Goal: Check status: Check status

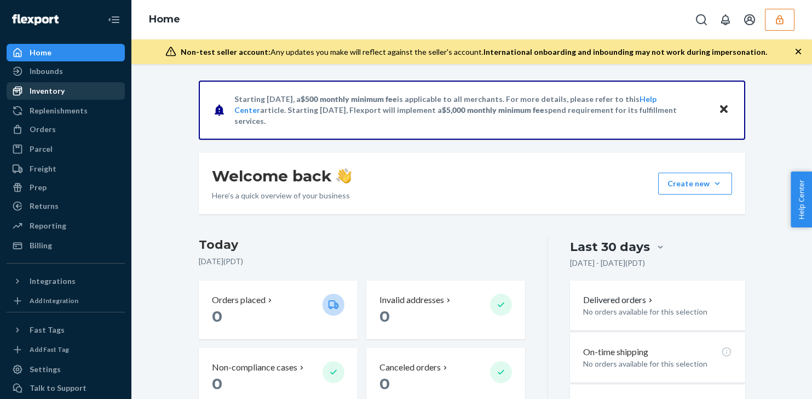
click at [91, 84] on div "Inventory" at bounding box center [66, 90] width 116 height 15
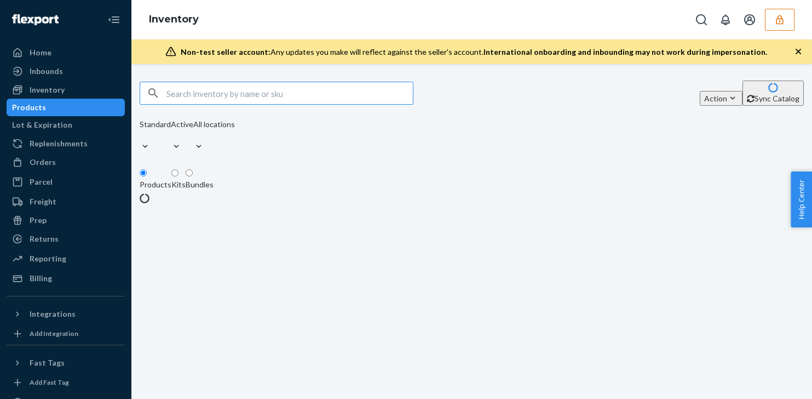
click at [218, 94] on input "text" at bounding box center [290, 93] width 247 height 22
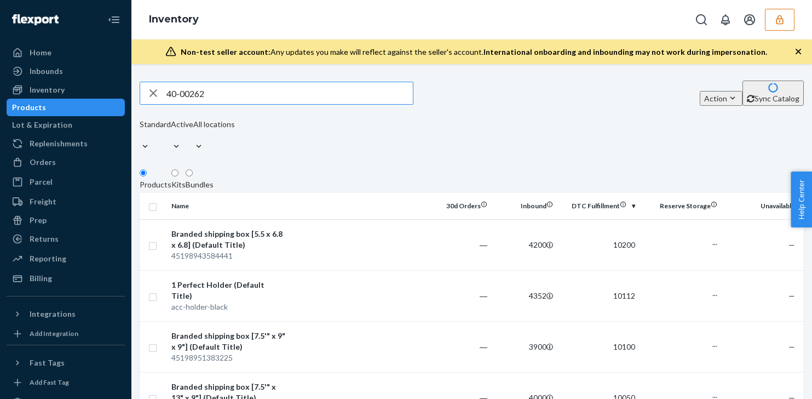
type input "40-00262"
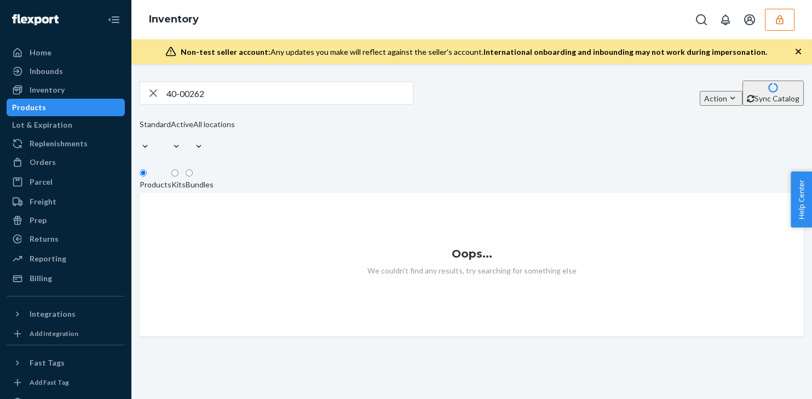
click at [186, 179] on div "Kits" at bounding box center [178, 184] width 14 height 11
click at [179, 169] on input "Kits" at bounding box center [174, 172] width 7 height 7
click at [214, 179] on div "Bundles" at bounding box center [200, 184] width 28 height 11
click at [193, 172] on input "Bundles" at bounding box center [189, 172] width 7 height 7
click at [169, 179] on div "Products" at bounding box center [156, 184] width 32 height 11
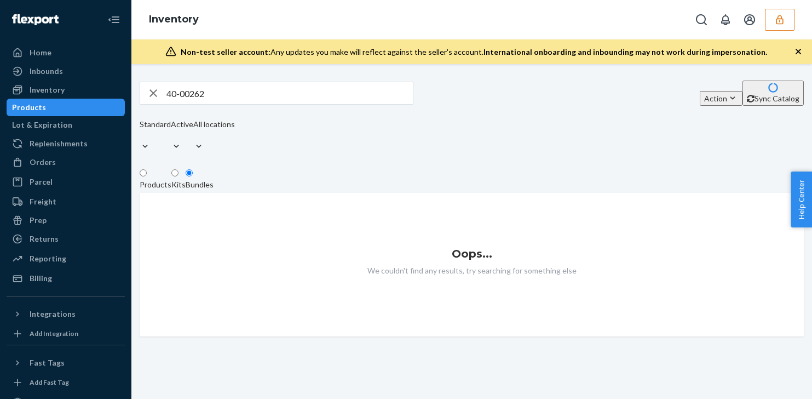
click at [147, 173] on input "Products" at bounding box center [143, 172] width 7 height 7
click at [230, 93] on input "40-00262" at bounding box center [290, 93] width 247 height 22
click at [171, 179] on div "Products" at bounding box center [156, 184] width 32 height 11
click at [147, 175] on input "Products" at bounding box center [143, 172] width 7 height 7
click at [789, 16] on button "button" at bounding box center [780, 20] width 30 height 22
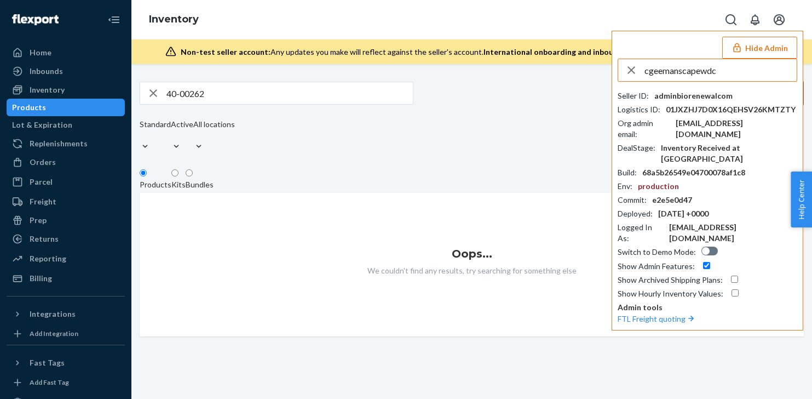
type input "cgeemanscapewd"
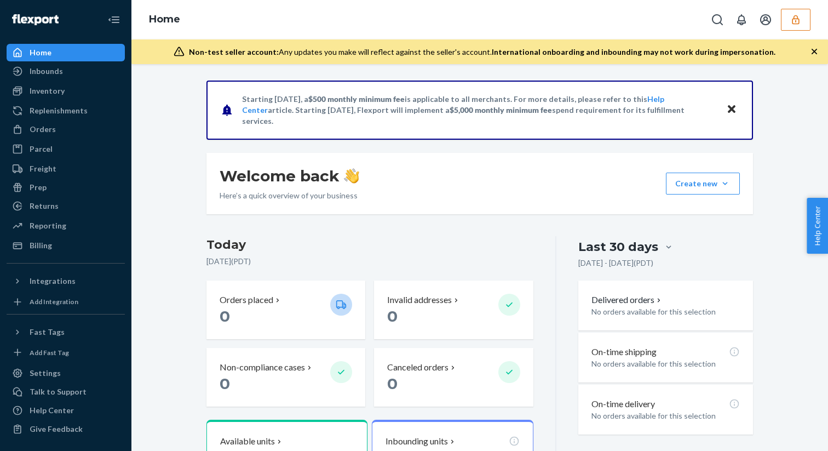
click at [800, 22] on icon "button" at bounding box center [796, 19] width 11 height 11
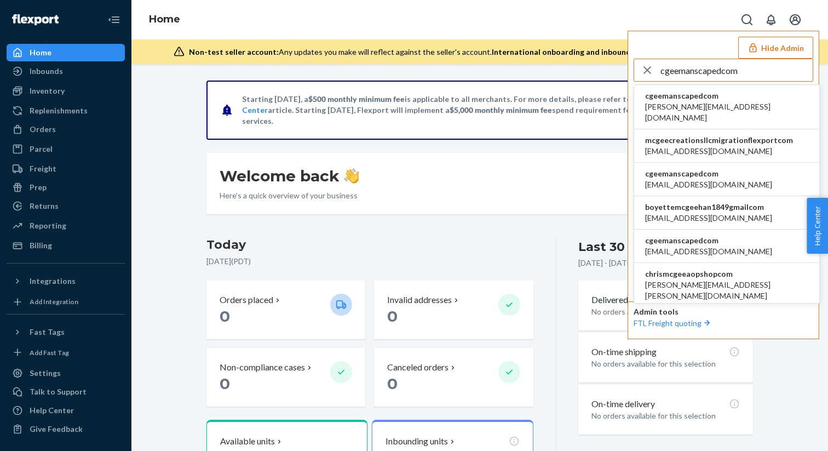
type input "cgeemanscapedcom"
click at [753, 96] on li "cgeemanscapedcom alex@manscaped.com" at bounding box center [726, 107] width 185 height 44
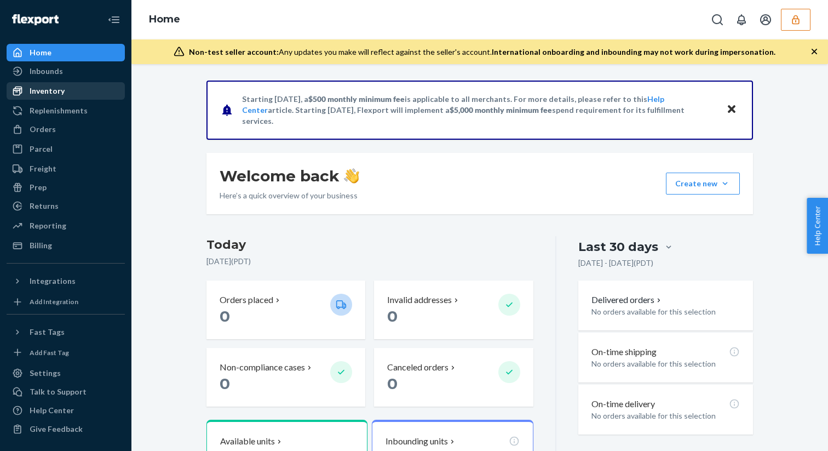
click at [62, 88] on div "Inventory" at bounding box center [47, 90] width 35 height 11
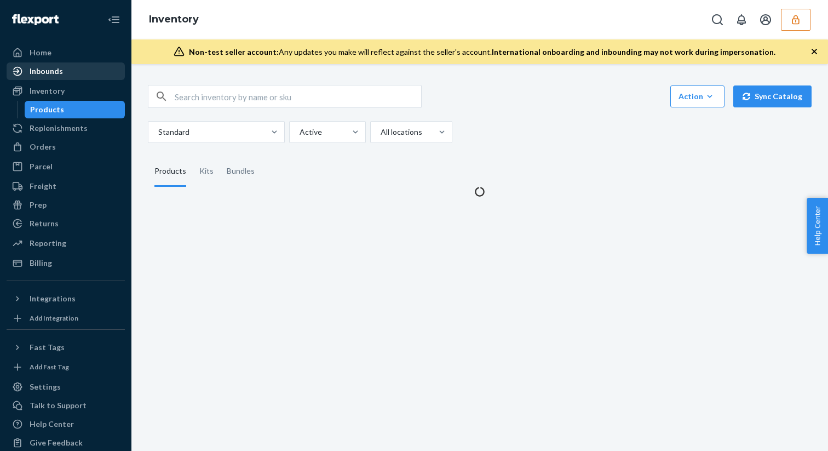
click at [84, 71] on div "Inbounds" at bounding box center [66, 71] width 116 height 15
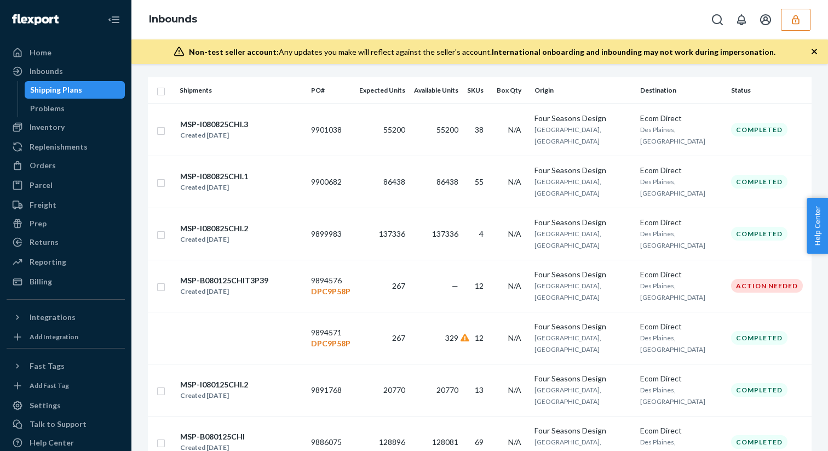
scroll to position [167, 0]
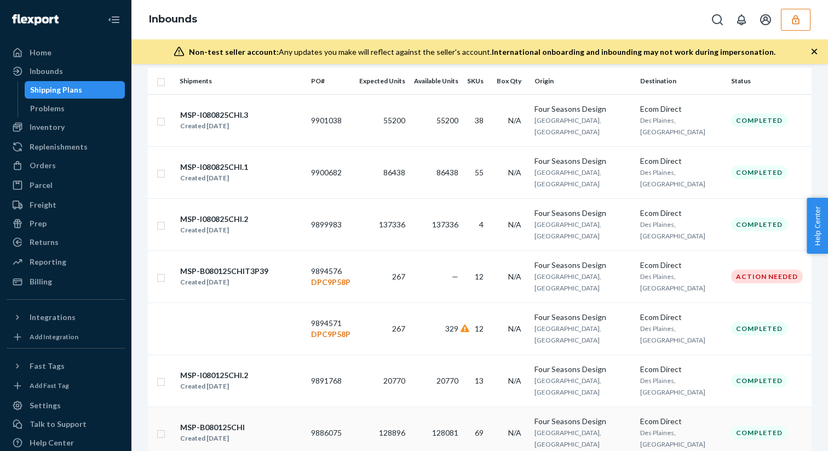
click at [440, 406] on td "128081" at bounding box center [436, 432] width 53 height 52
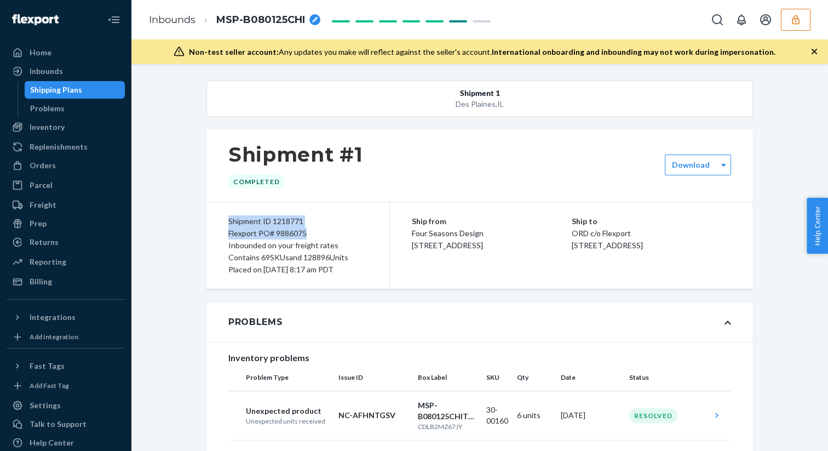
drag, startPoint x: 311, startPoint y: 234, endPoint x: 225, endPoint y: 221, distance: 86.9
click at [225, 221] on div "Shipment ID 1218771 Flexport PO# 9886075 Inbounded on your freight rates Contai…" at bounding box center [299, 245] width 184 height 87
copy div "Shipment ID 1218771 Flexport PO# 9886075"
click at [81, 91] on div "Shipping Plans" at bounding box center [75, 89] width 99 height 15
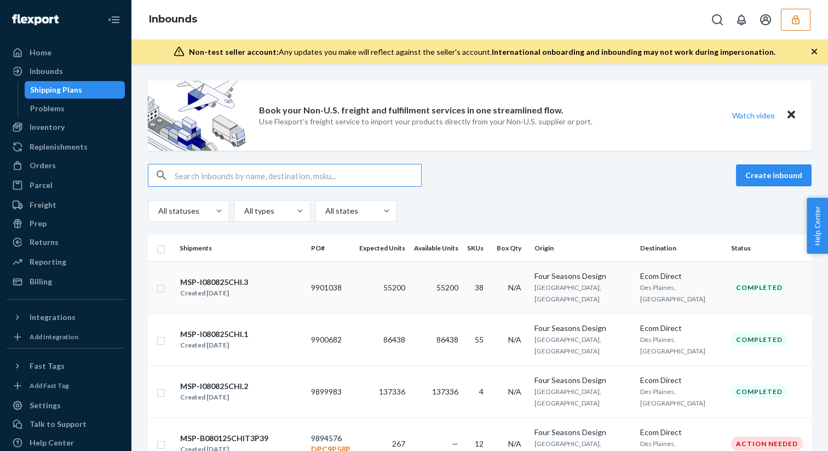
scroll to position [198, 0]
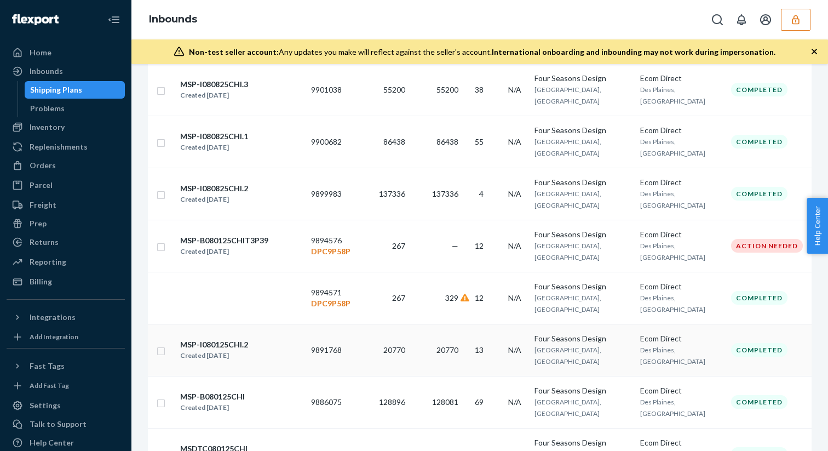
click at [355, 324] on td "9891768" at bounding box center [331, 350] width 48 height 52
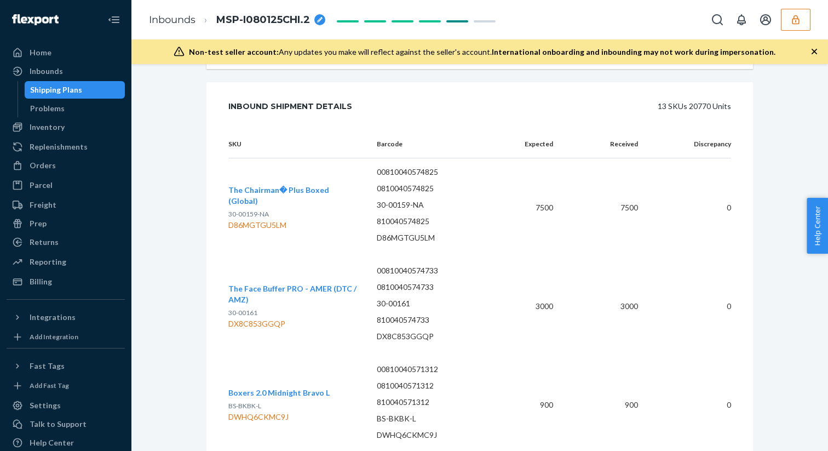
scroll to position [1761, 0]
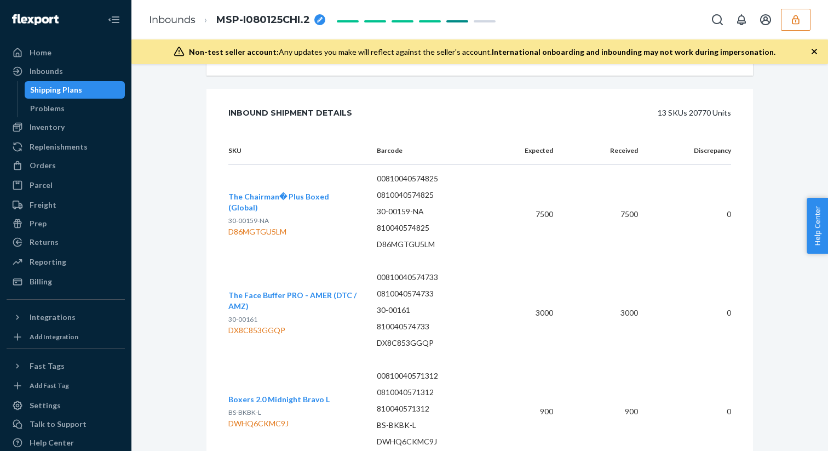
click at [319, 196] on span "The Chairman� Plus Boxed (Global)" at bounding box center [278, 202] width 101 height 20
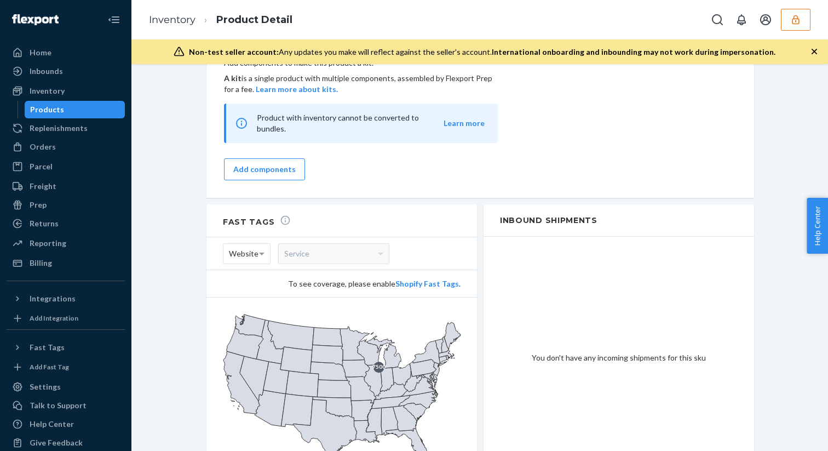
scroll to position [1106, 0]
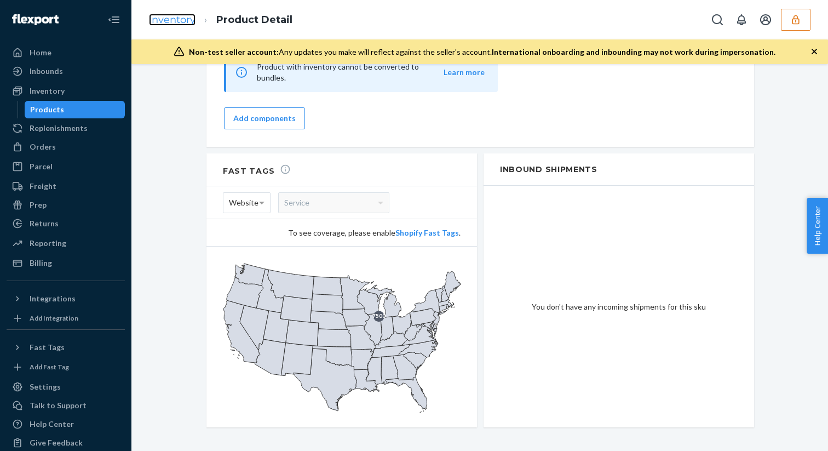
click at [187, 25] on link "Inventory" at bounding box center [172, 20] width 47 height 12
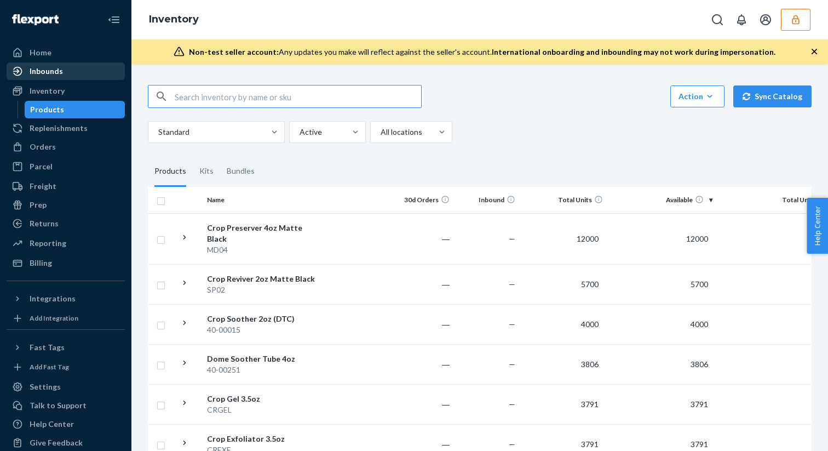
click at [67, 72] on div "Inbounds" at bounding box center [66, 71] width 116 height 15
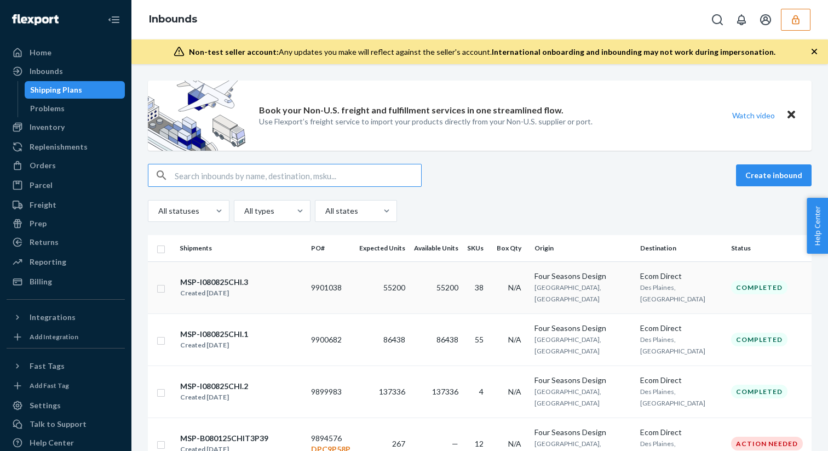
scroll to position [198, 0]
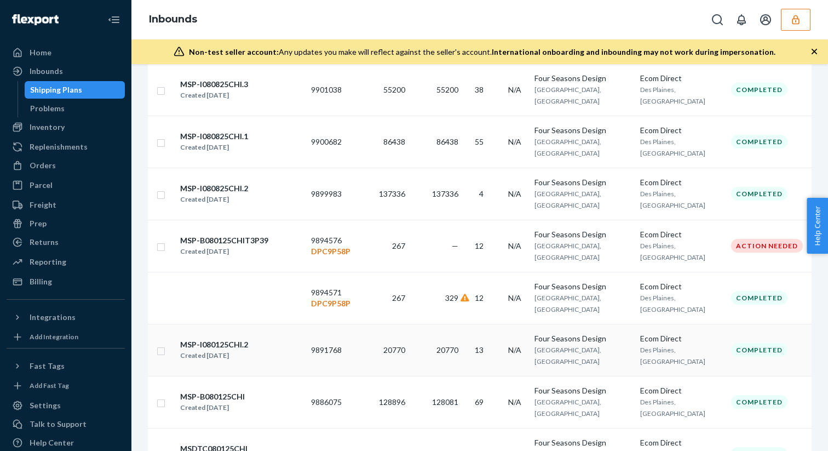
click at [405, 345] on span "20770" at bounding box center [394, 349] width 22 height 9
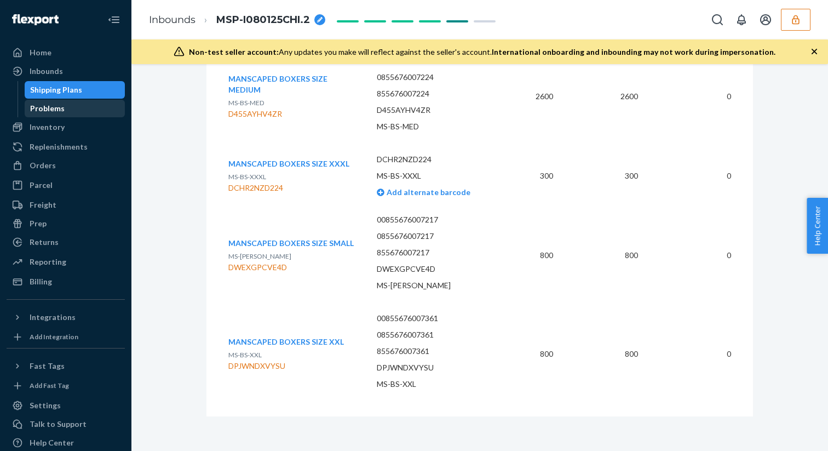
scroll to position [2721, 0]
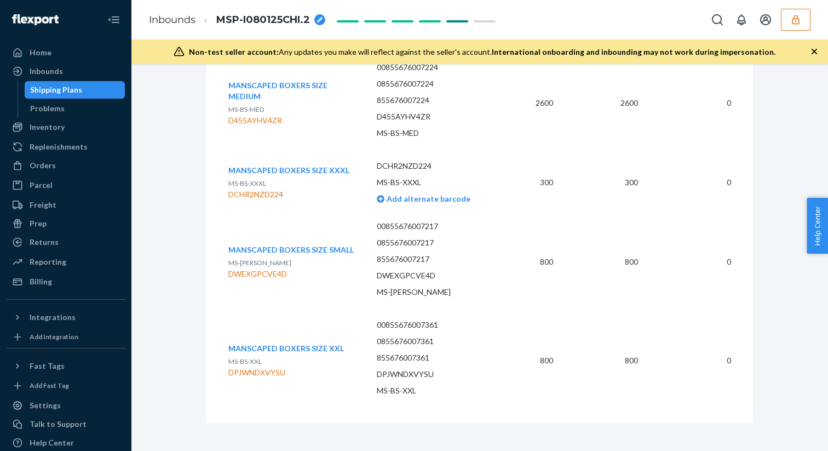
click at [79, 90] on div "Shipping Plans" at bounding box center [56, 89] width 52 height 11
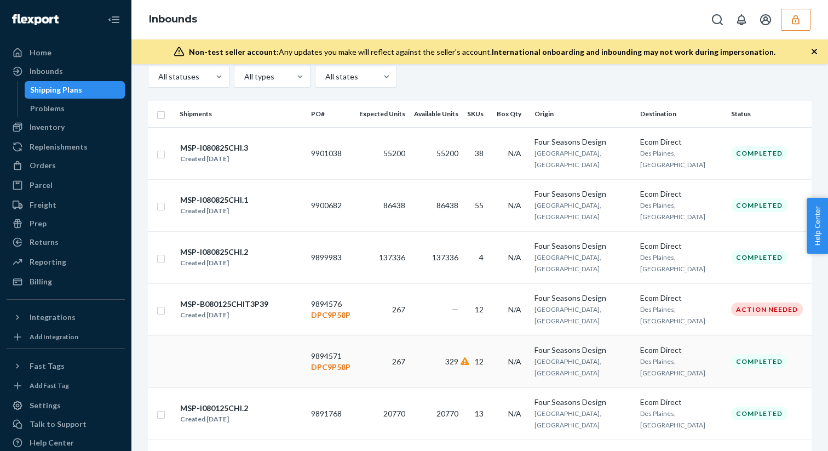
scroll to position [131, 0]
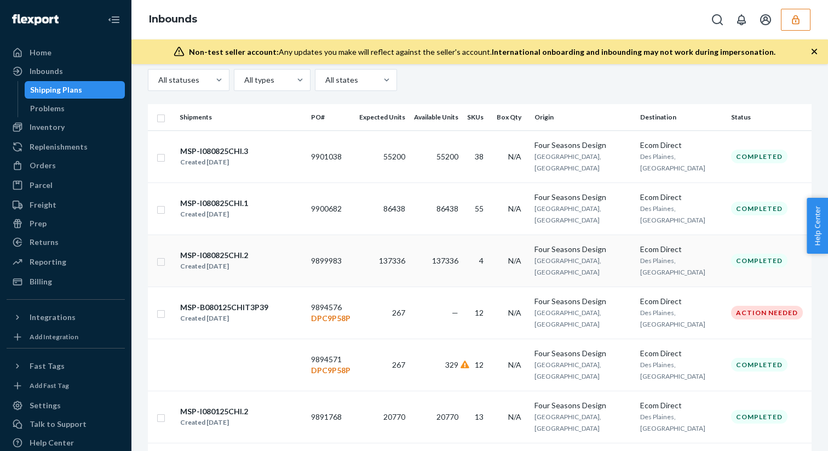
click at [272, 249] on div "MSP-I080825CHI.2 Created [DATE]" at bounding box center [241, 260] width 123 height 23
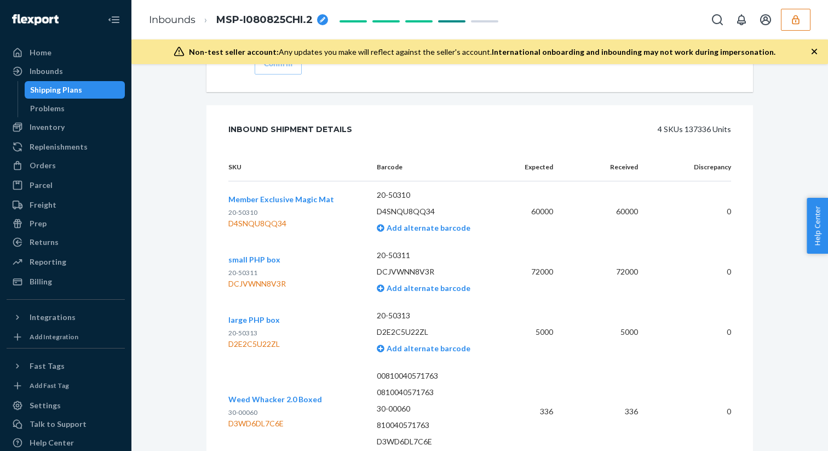
scroll to position [1721, 0]
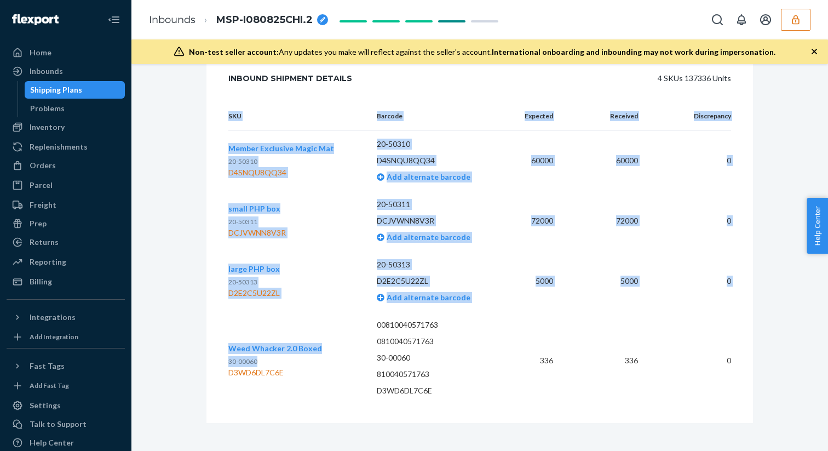
drag, startPoint x: 261, startPoint y: 357, endPoint x: 227, endPoint y: 357, distance: 33.4
click at [227, 357] on div "SKU Barcode Expected Received Discrepancy Member Exclusive Magic Mat 20-50310 D…" at bounding box center [480, 262] width 547 height 320
click at [248, 358] on p "30-00060" at bounding box center [275, 361] width 94 height 11
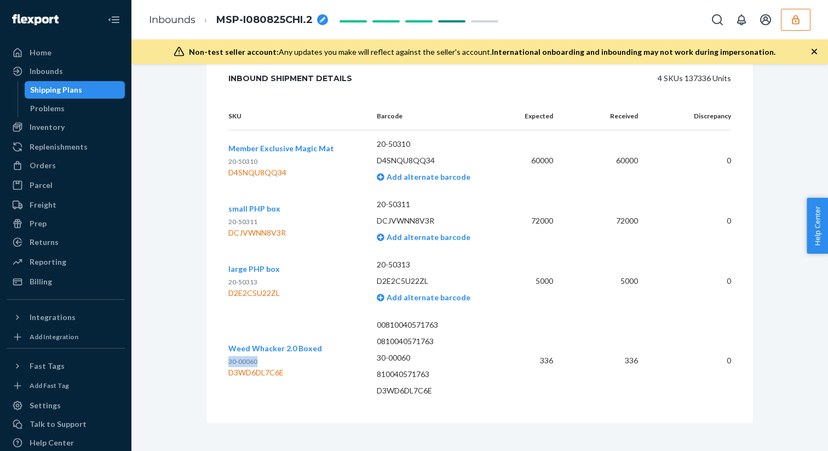
drag, startPoint x: 260, startPoint y: 358, endPoint x: 230, endPoint y: 358, distance: 30.1
click at [230, 358] on p "30-00060" at bounding box center [275, 361] width 94 height 11
copy span "30-00060"
click at [93, 131] on div "Inventory" at bounding box center [66, 126] width 116 height 15
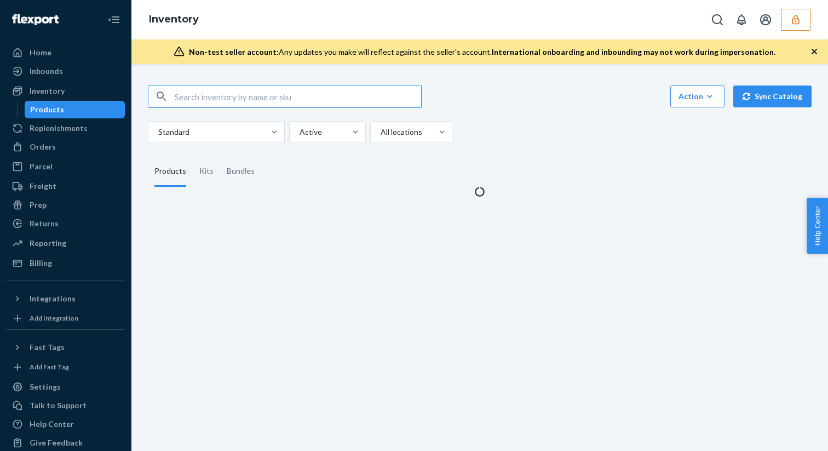
click at [222, 100] on input "text" at bounding box center [298, 96] width 247 height 22
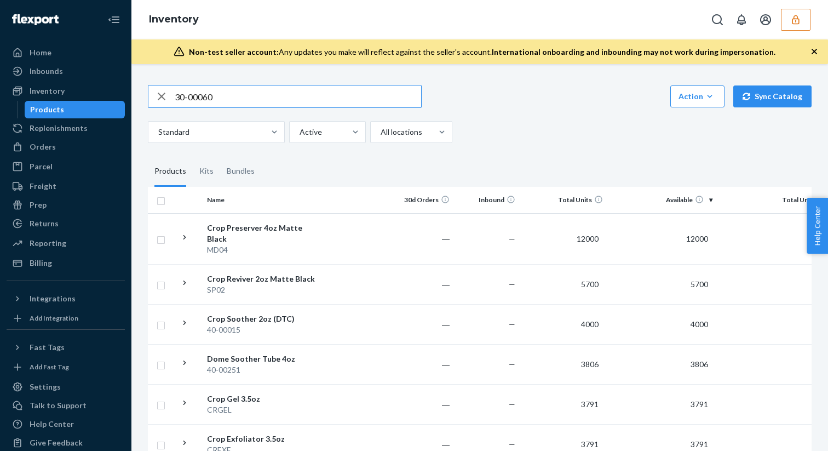
type input "30-00060"
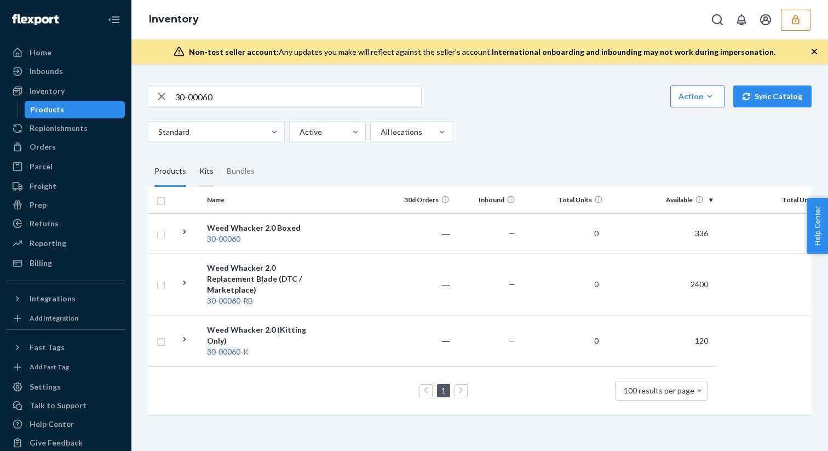
click at [210, 169] on div "Kits" at bounding box center [206, 171] width 14 height 31
click at [193, 156] on input "Kits" at bounding box center [193, 156] width 0 height 0
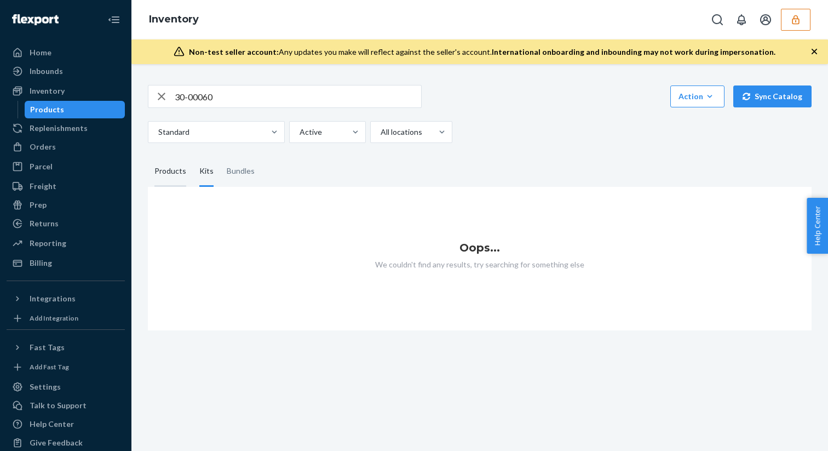
click at [181, 173] on div "Products" at bounding box center [170, 171] width 32 height 31
click at [148, 156] on input "Products" at bounding box center [148, 156] width 0 height 0
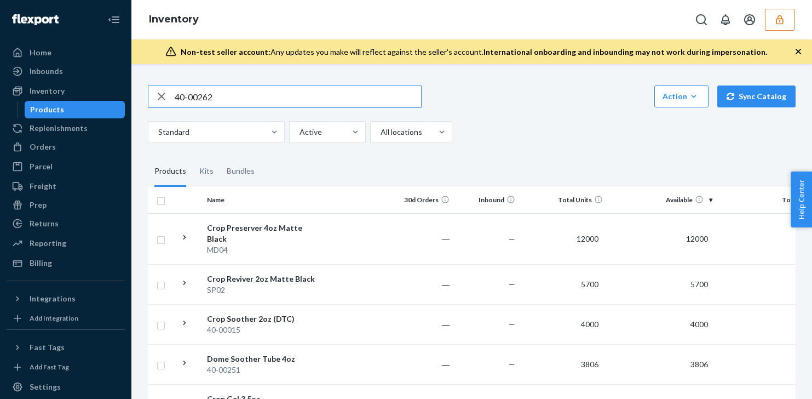
type input "40-00262"
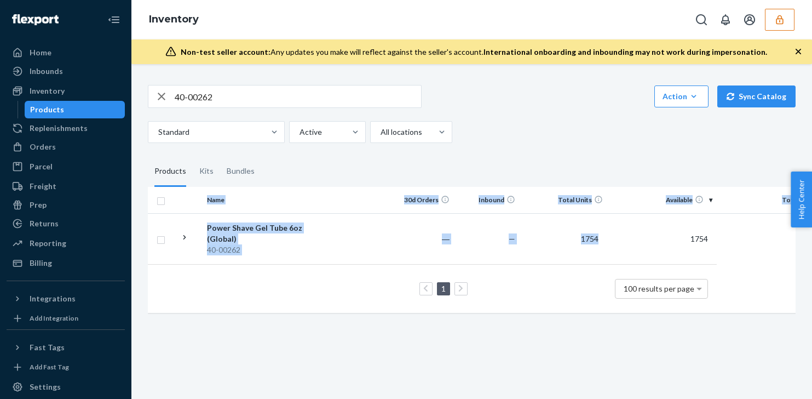
drag, startPoint x: 606, startPoint y: 238, endPoint x: 514, endPoint y: 333, distance: 131.3
click at [514, 333] on div "40-00262 Action Create product Create kit or bundle Bulk create products Bulk u…" at bounding box center [471, 231] width 681 height 335
